Goal: Information Seeking & Learning: Learn about a topic

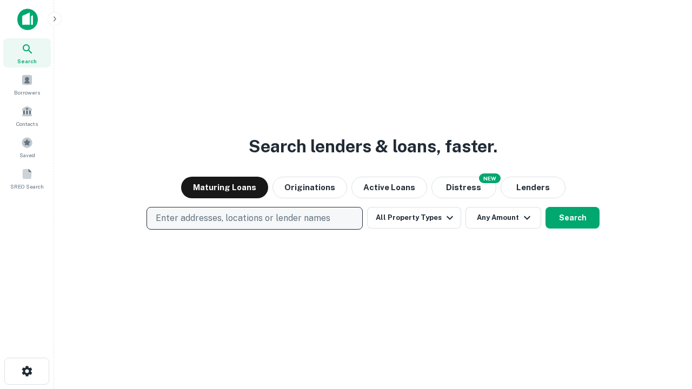
click at [254, 218] on p "Enter addresses, locations or lender names" at bounding box center [243, 218] width 175 height 13
type input "**********"
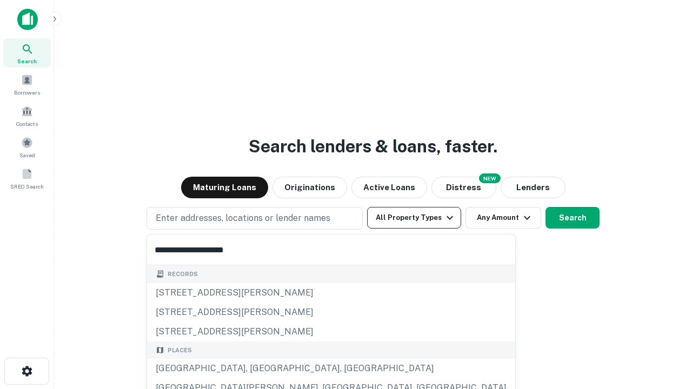
click at [258, 369] on div "[GEOGRAPHIC_DATA], [GEOGRAPHIC_DATA], [GEOGRAPHIC_DATA]" at bounding box center [331, 368] width 368 height 19
click at [414, 218] on button "All Property Types" at bounding box center [414, 218] width 94 height 22
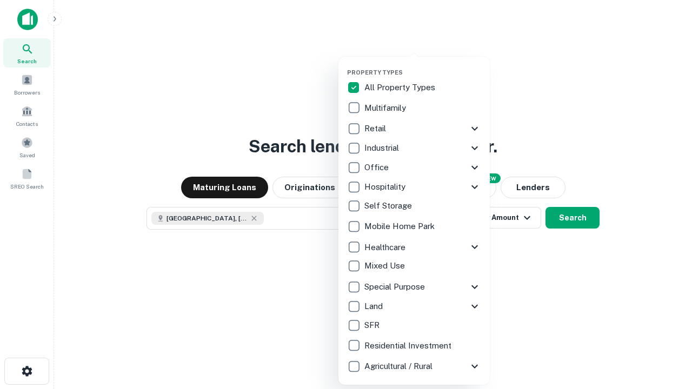
click at [423, 65] on button "button" at bounding box center [422, 65] width 151 height 1
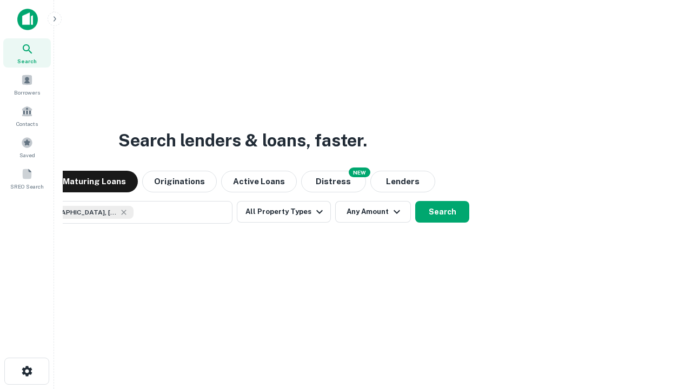
scroll to position [17, 0]
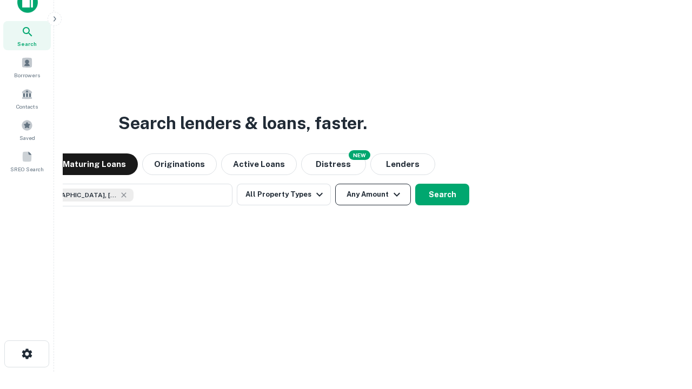
click at [335, 184] on button "Any Amount" at bounding box center [373, 195] width 76 height 22
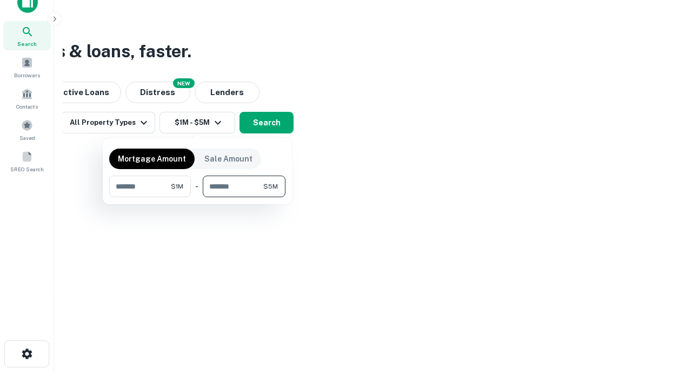
type input "*******"
click at [197, 197] on button "button" at bounding box center [197, 197] width 176 height 1
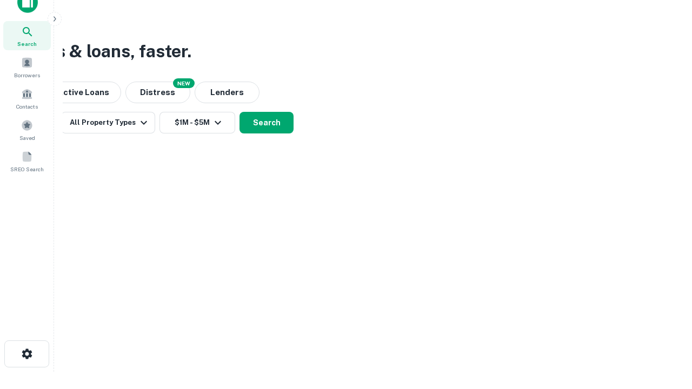
scroll to position [17, 0]
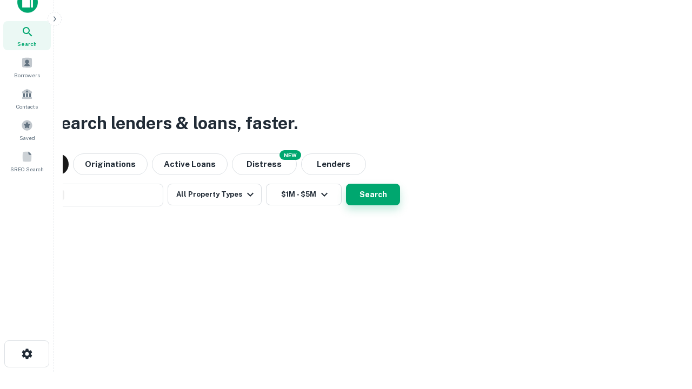
click at [346, 184] on button "Search" at bounding box center [373, 195] width 54 height 22
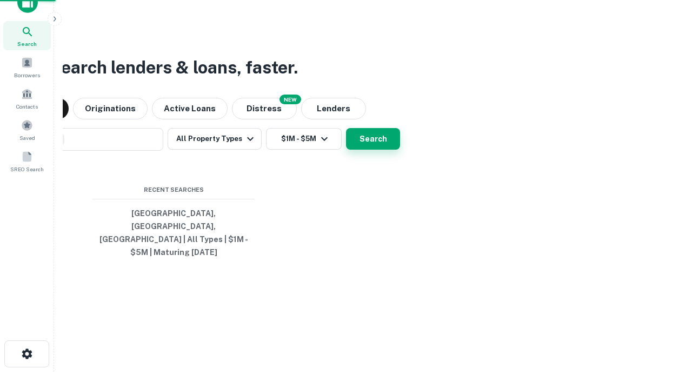
scroll to position [35, 306]
